Goal: Complete application form

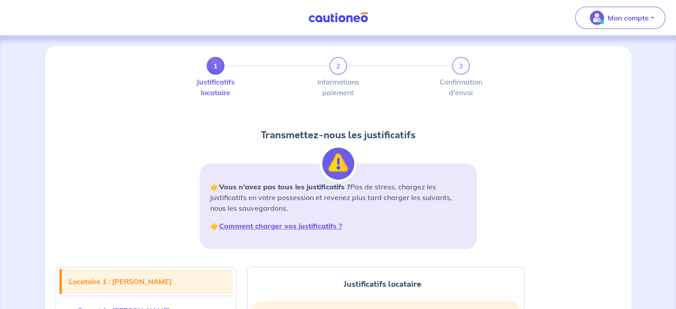
click at [313, 14] on img at bounding box center [338, 17] width 67 height 11
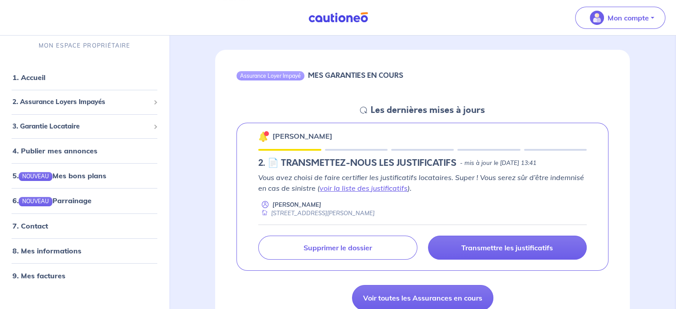
scroll to position [89, 0]
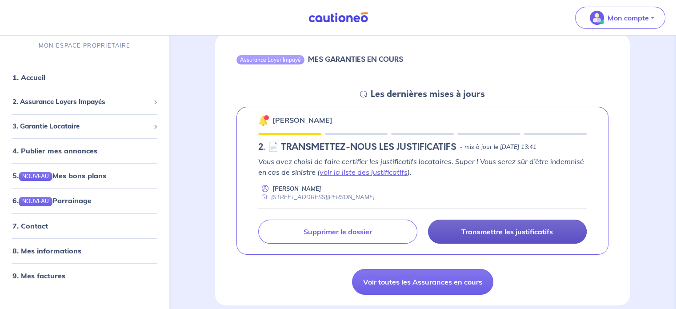
click at [467, 228] on p "Transmettre les justificatifs" at bounding box center [507, 231] width 92 height 9
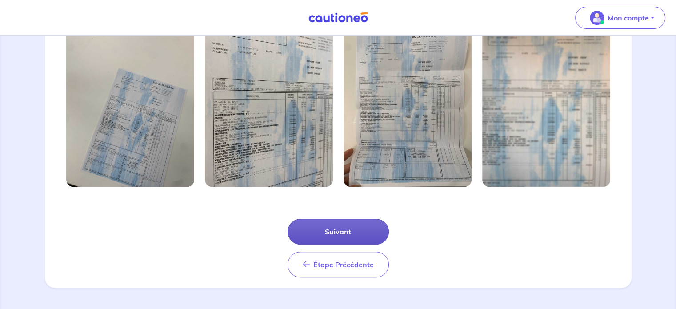
click at [340, 235] on button "Suivant" at bounding box center [338, 232] width 101 height 26
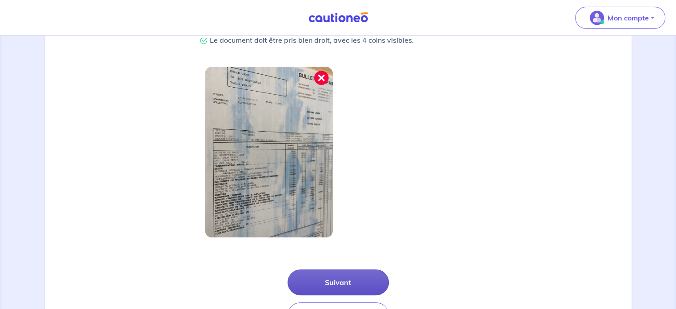
scroll to position [284, 0]
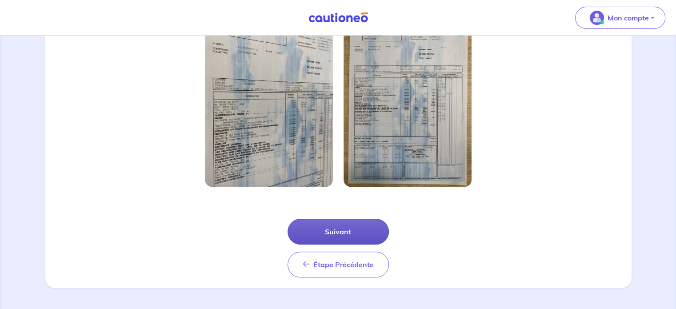
click at [340, 240] on button "Suivant" at bounding box center [338, 232] width 101 height 26
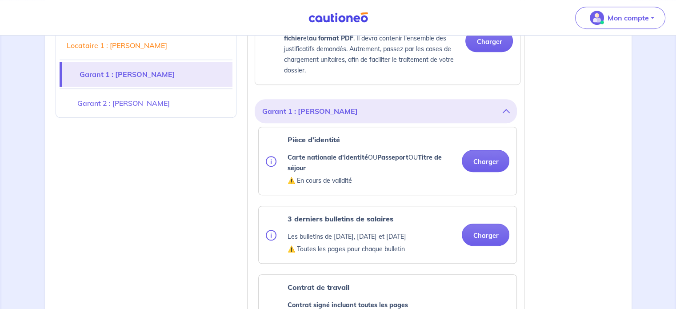
scroll to position [667, 0]
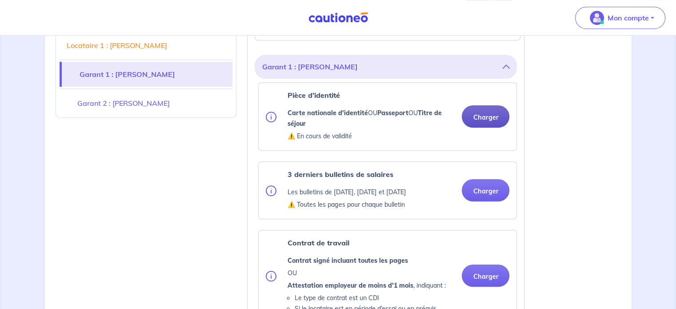
click at [490, 127] on button "Charger" at bounding box center [486, 116] width 48 height 22
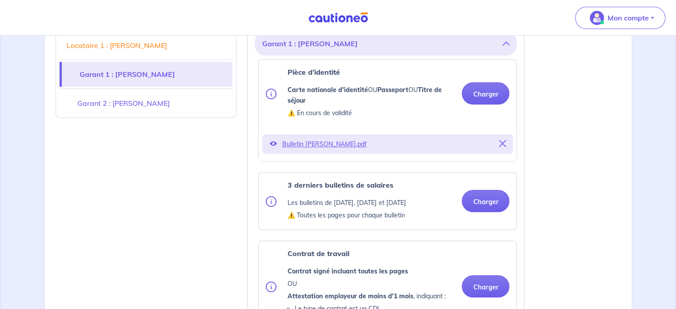
scroll to position [711, 0]
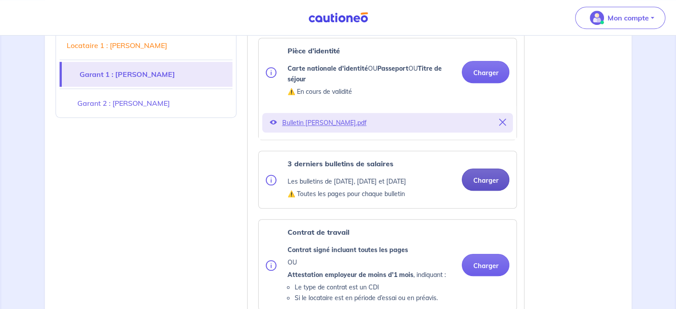
click at [481, 186] on button "Charger" at bounding box center [486, 179] width 48 height 22
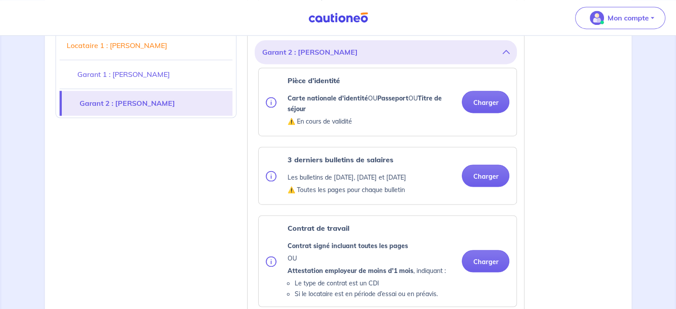
scroll to position [1333, 0]
click at [475, 100] on button "Charger" at bounding box center [486, 101] width 48 height 22
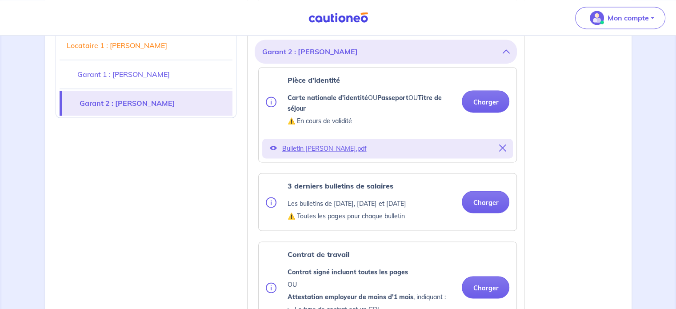
scroll to position [1378, 0]
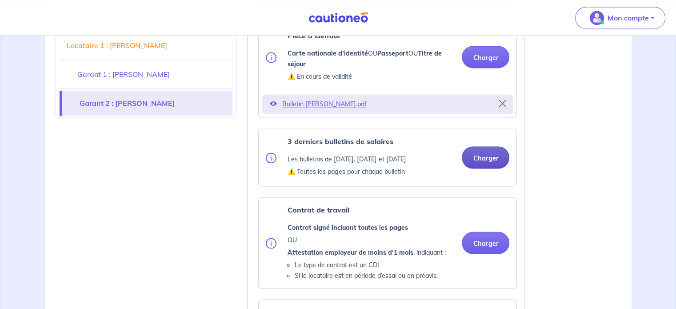
click at [503, 152] on button "Charger" at bounding box center [486, 157] width 48 height 22
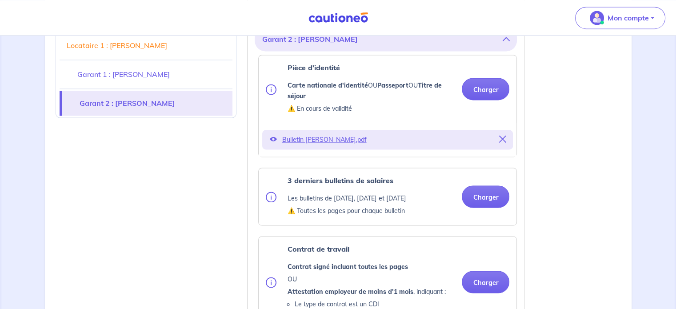
scroll to position [1333, 0]
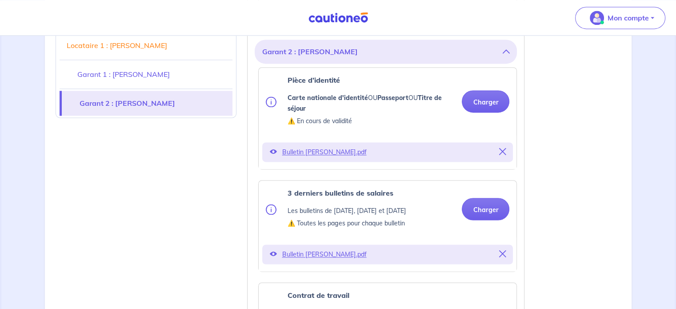
click at [503, 148] on icon at bounding box center [502, 151] width 7 height 7
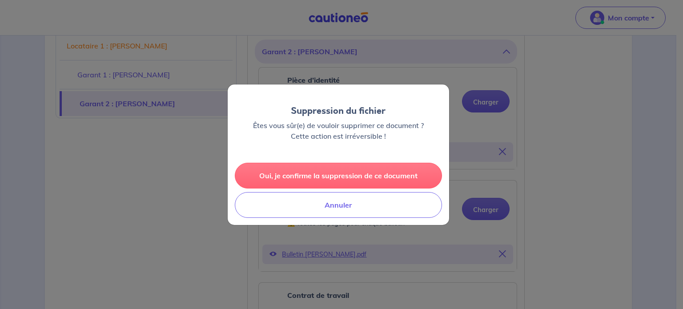
click at [341, 179] on button "Oui, je confirme la suppression de ce document" at bounding box center [338, 176] width 207 height 26
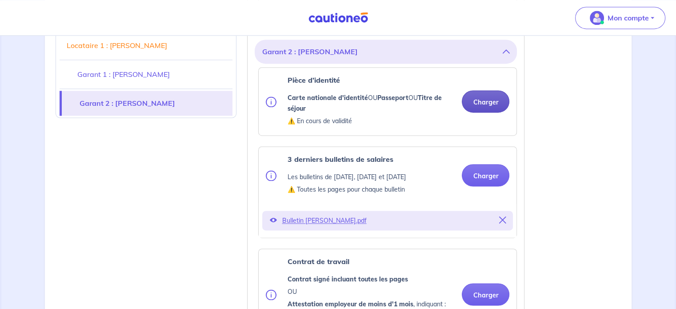
click at [474, 96] on button "Charger" at bounding box center [486, 101] width 48 height 22
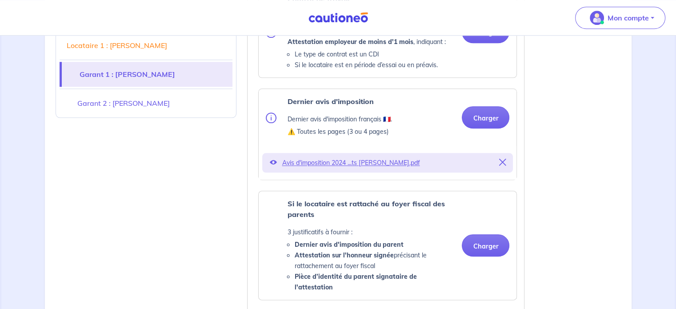
scroll to position [1022, 0]
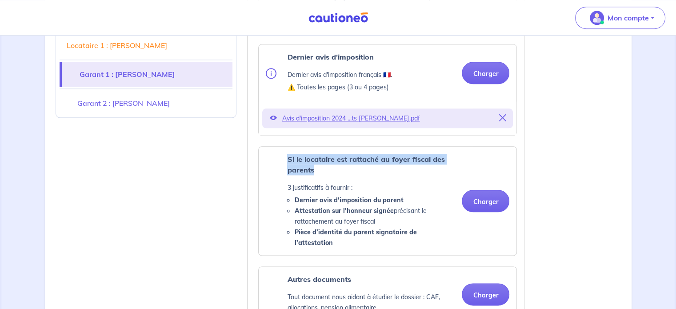
drag, startPoint x: 286, startPoint y: 168, endPoint x: 341, endPoint y: 182, distance: 56.4
click at [341, 182] on div "Si le locataire est rattaché au foyer fiscal des parents 3 justificatifs à four…" at bounding box center [360, 201] width 189 height 94
click at [340, 175] on p "Si le locataire est rattaché au foyer fiscal des parents" at bounding box center [371, 164] width 168 height 21
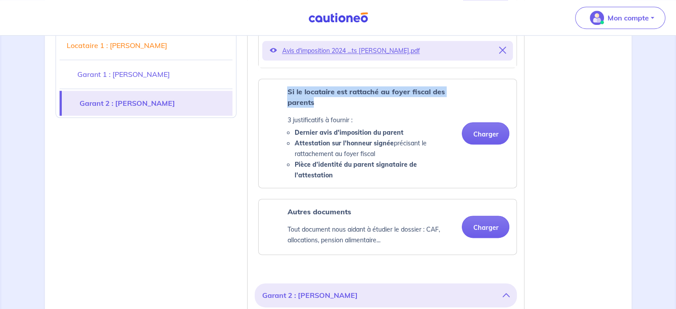
scroll to position [1111, 0]
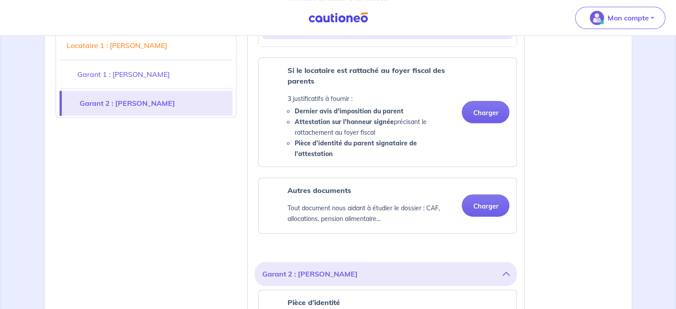
click at [349, 158] on div "Si le locataire est rattaché au foyer fiscal des parents 3 justificatifs à four…" at bounding box center [388, 112] width 258 height 108
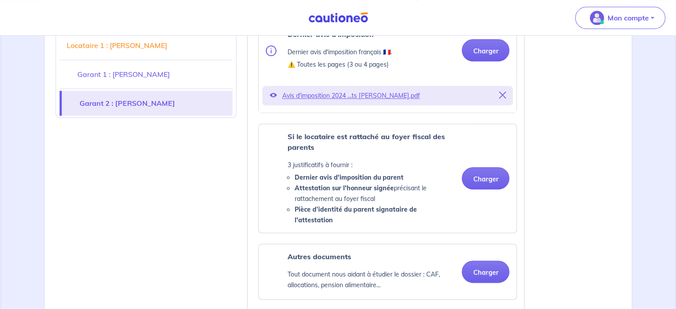
scroll to position [1067, 0]
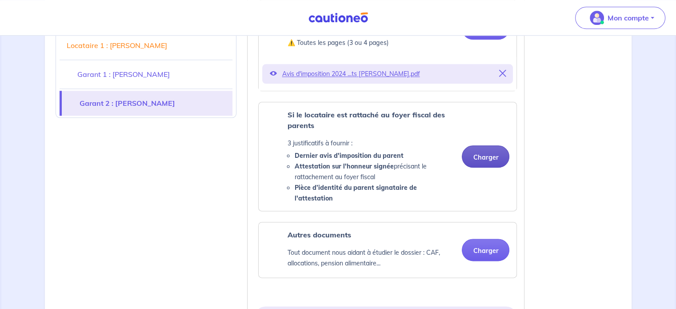
click at [490, 158] on button "Charger" at bounding box center [486, 156] width 48 height 22
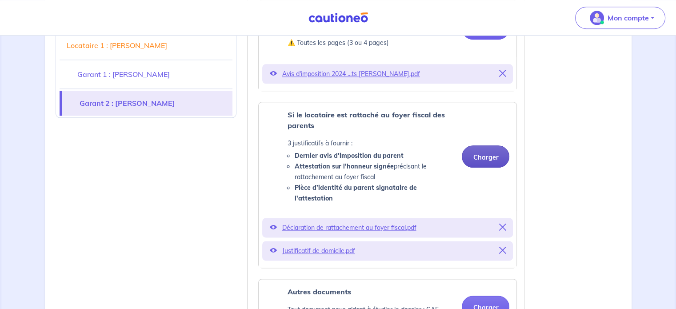
click at [484, 155] on button "Charger" at bounding box center [486, 156] width 48 height 22
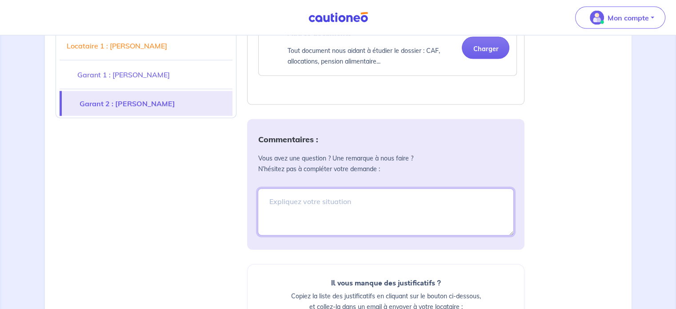
click at [324, 194] on textarea at bounding box center [386, 211] width 256 height 47
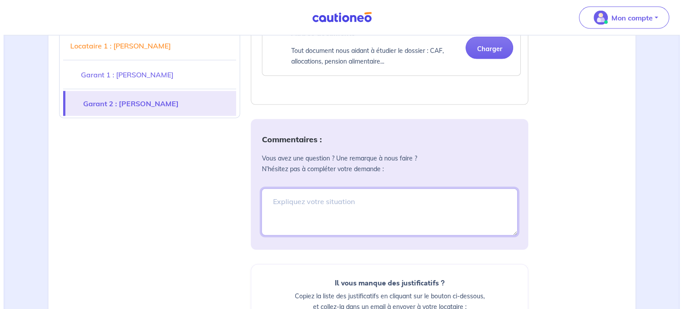
scroll to position [2089, 0]
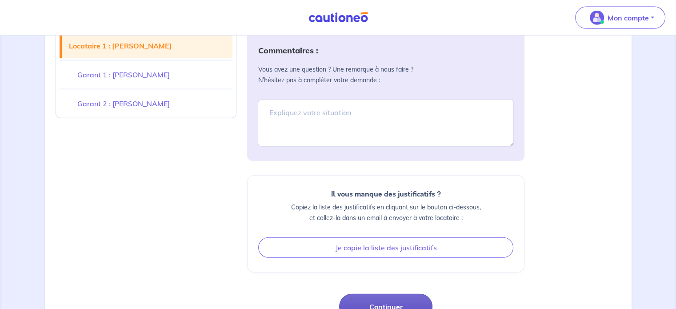
click at [376, 294] on button "Continuer" at bounding box center [385, 307] width 93 height 26
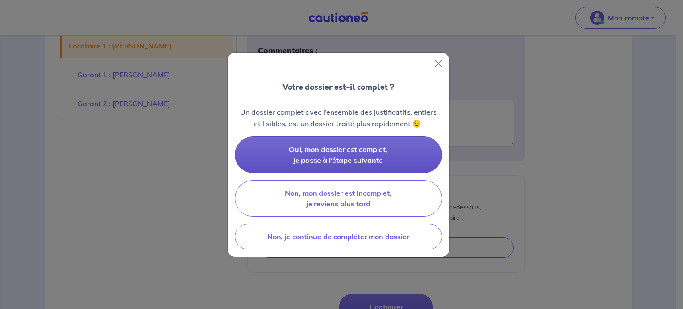
click at [312, 158] on span "Oui, mon dossier est complet, je passe à l’étape suivante" at bounding box center [338, 155] width 98 height 20
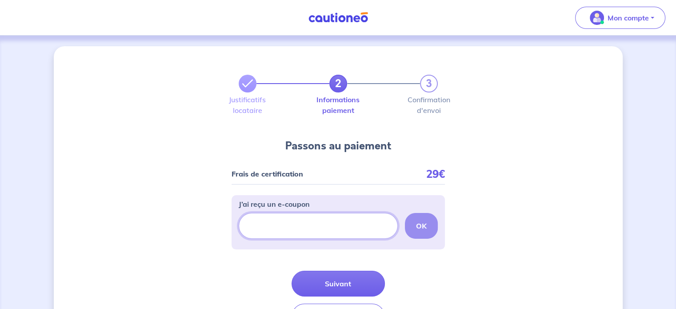
click at [353, 228] on input "J’ai reçu un e-coupon" at bounding box center [318, 226] width 159 height 26
click at [316, 220] on input "J’ai reçu un e-coupon" at bounding box center [318, 226] width 159 height 26
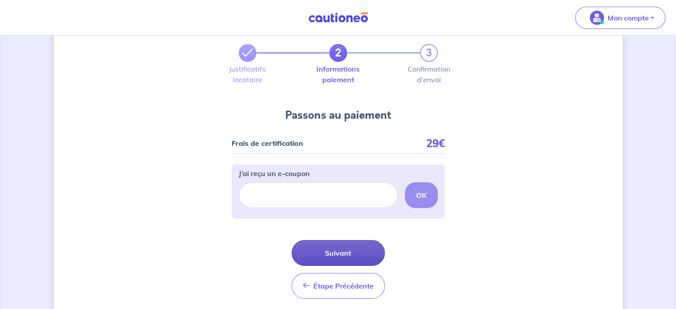
scroll to position [62, 0]
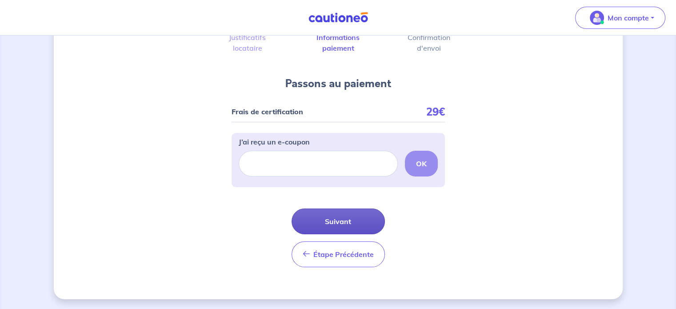
click at [342, 218] on button "Suivant" at bounding box center [338, 221] width 93 height 26
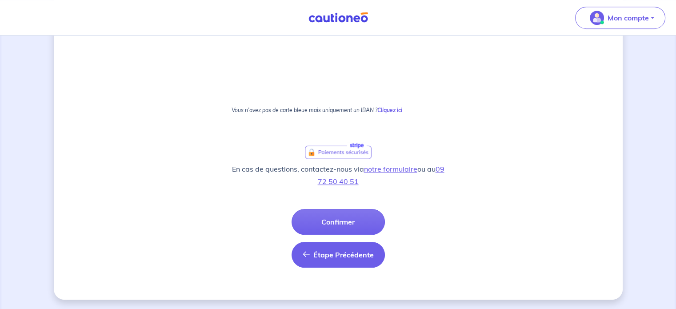
scroll to position [576, 0]
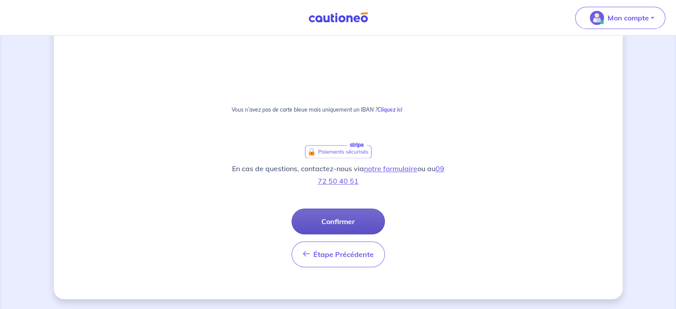
click at [334, 219] on button "Confirmer" at bounding box center [338, 221] width 93 height 26
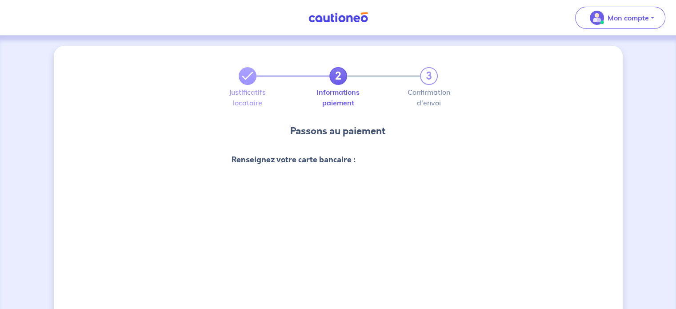
scroll to position [0, 0]
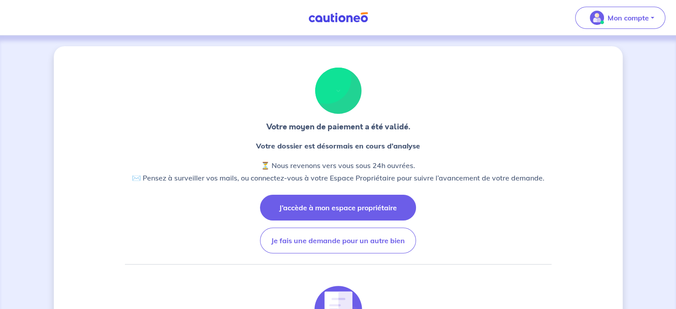
click at [360, 209] on button "J’accède à mon espace propriétaire" at bounding box center [338, 208] width 156 height 26
